Goal: Task Accomplishment & Management: Use online tool/utility

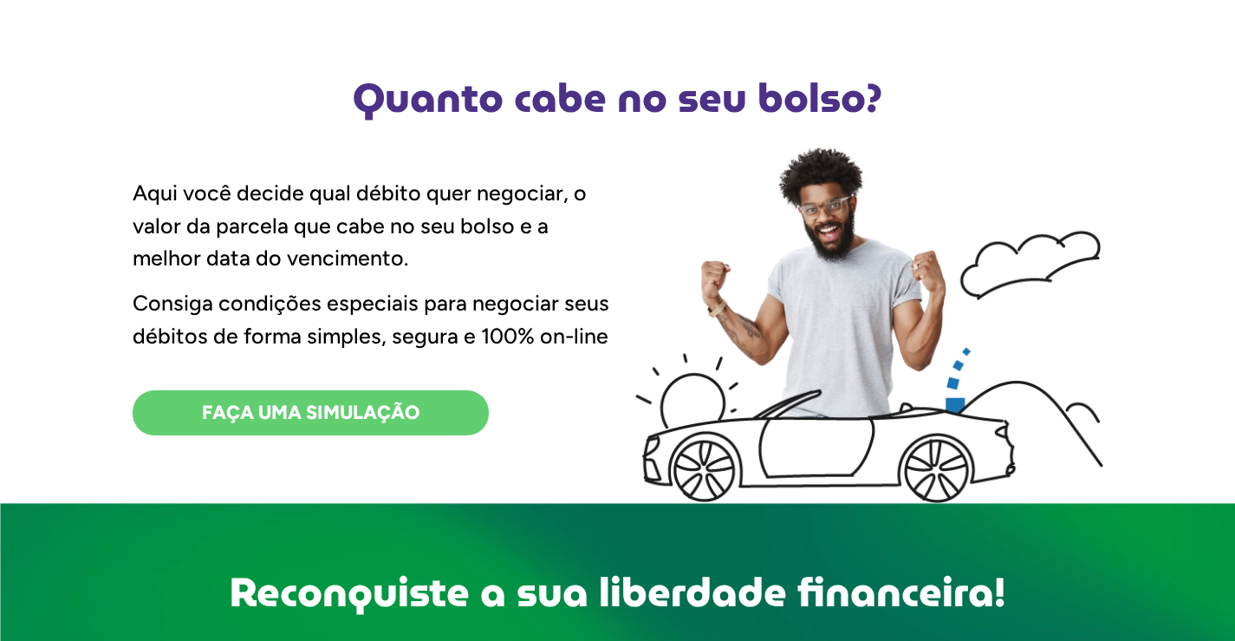
scroll to position [520, 0]
click at [332, 427] on link "FAÇA UMA SIMULAÇÃO" at bounding box center [311, 412] width 356 height 45
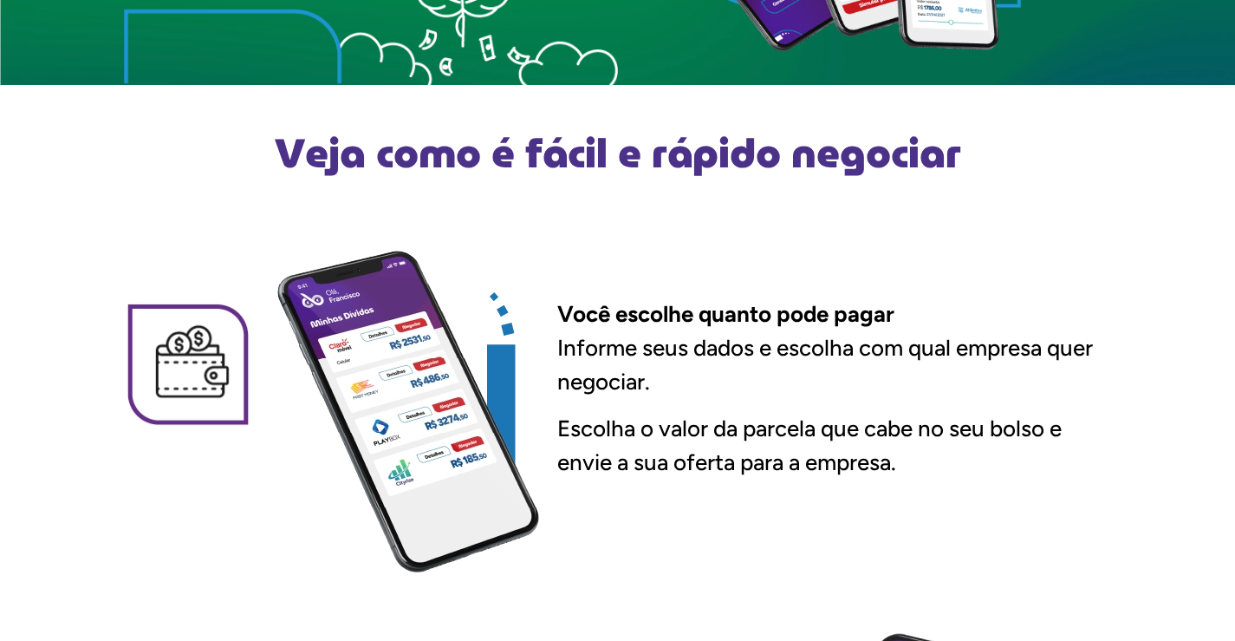
scroll to position [1387, 0]
